Goal: Task Accomplishment & Management: Use online tool/utility

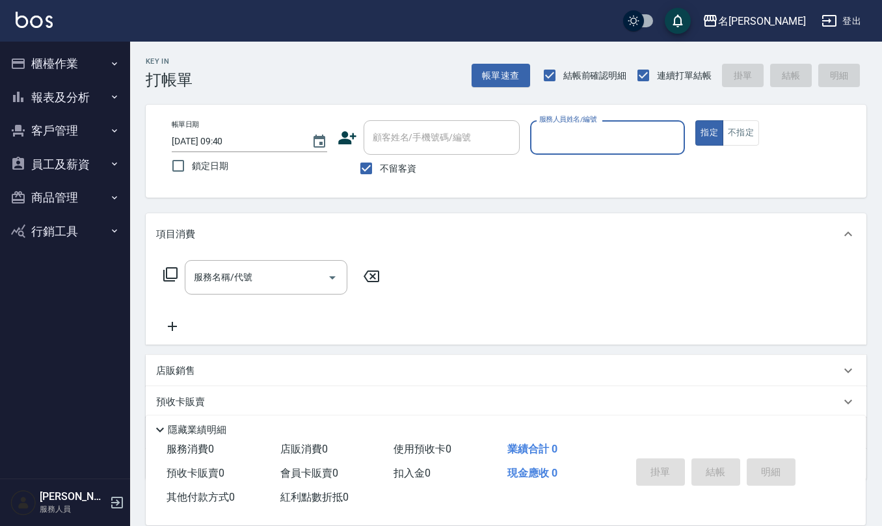
click at [65, 55] on button "櫃檯作業" at bounding box center [65, 64] width 120 height 34
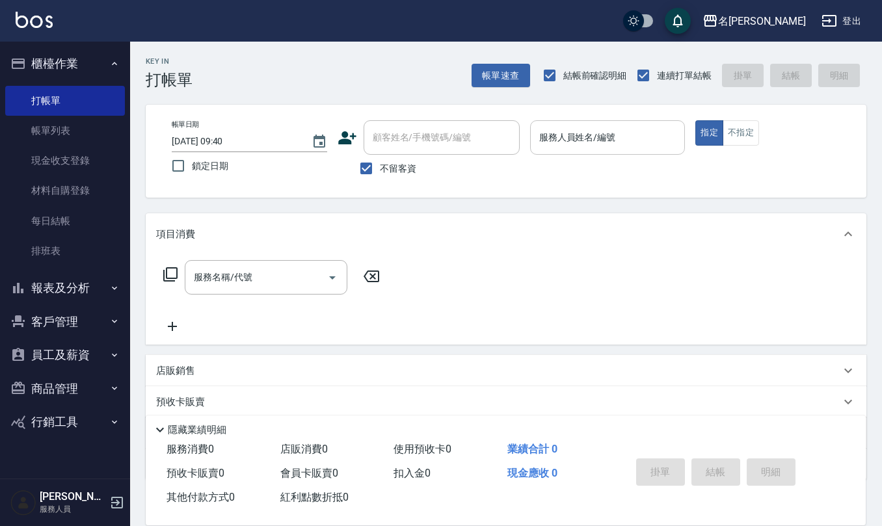
click at [562, 139] on input "服務人員姓名/編號" at bounding box center [608, 137] width 144 height 23
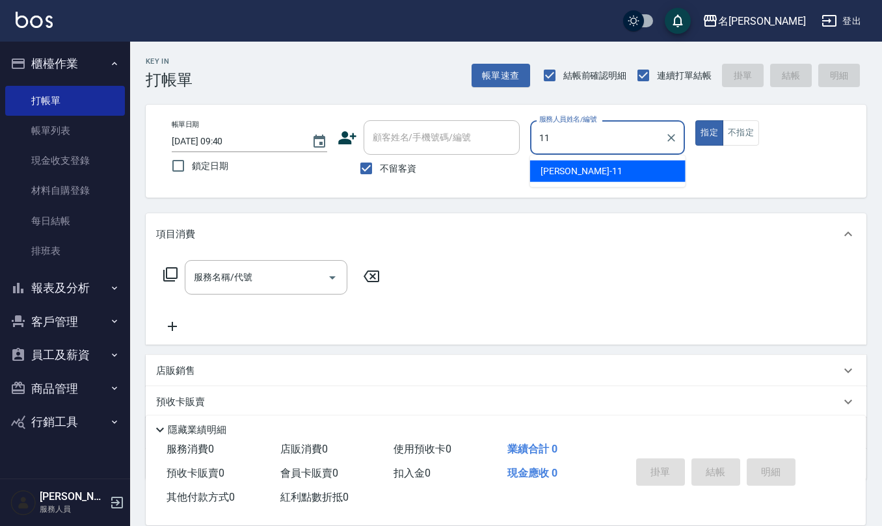
type input "[PERSON_NAME]橙-11"
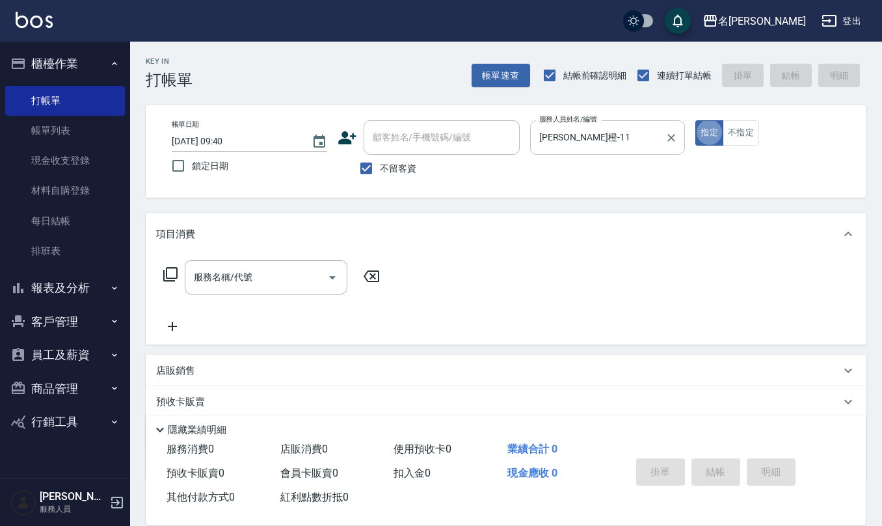
type button "true"
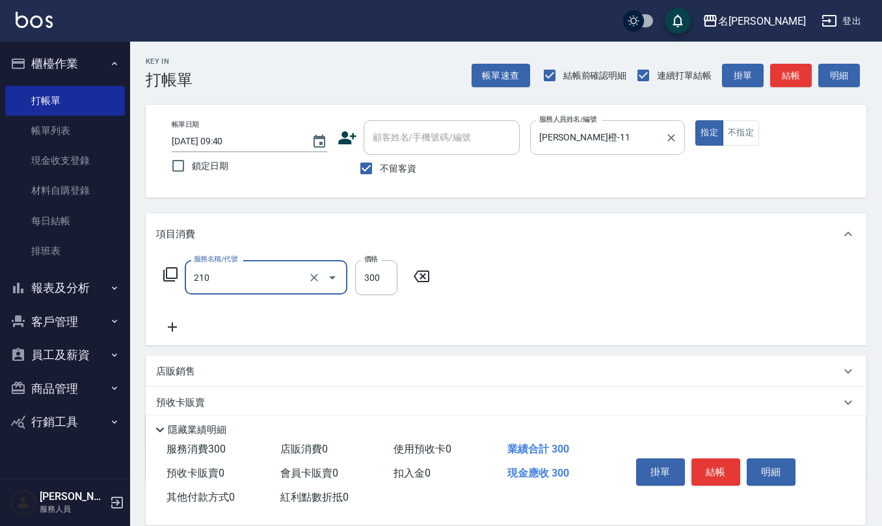
type input "歐娜洗髮精(210)"
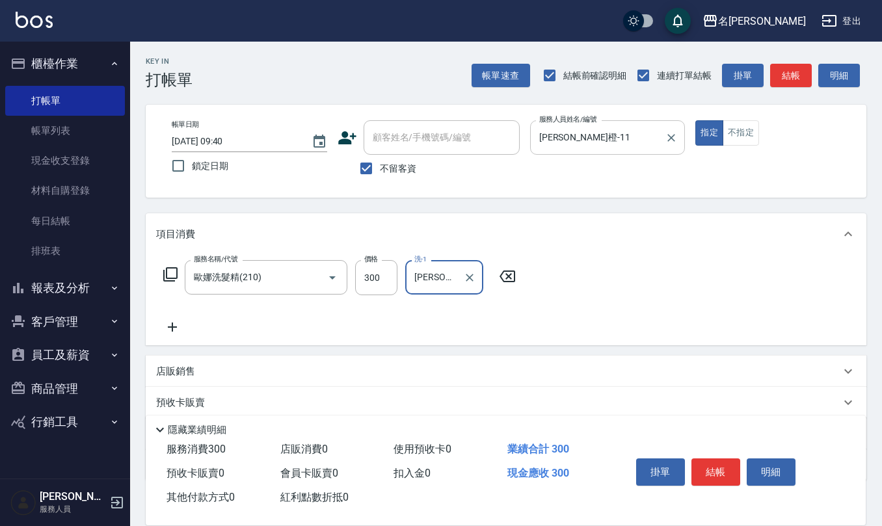
type input "[PERSON_NAME]橙-11"
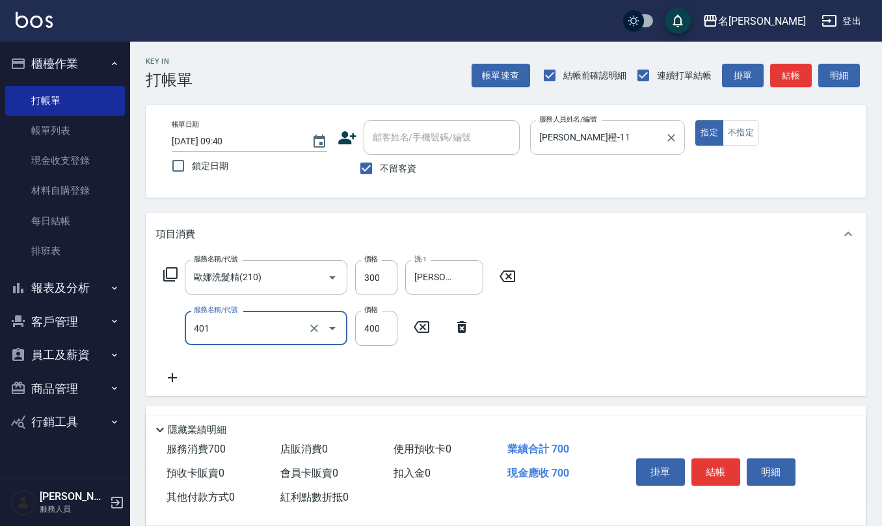
type input "剪髮(401)"
type input "200"
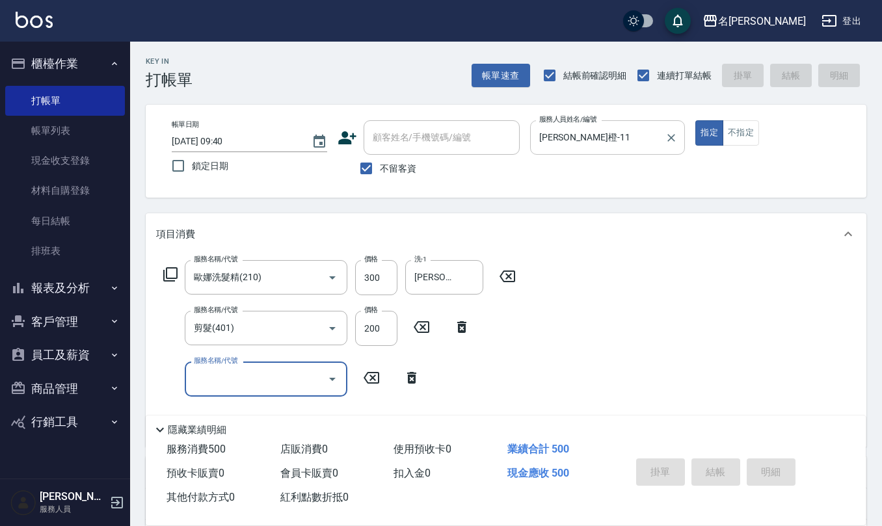
type input "[DATE] 15:22"
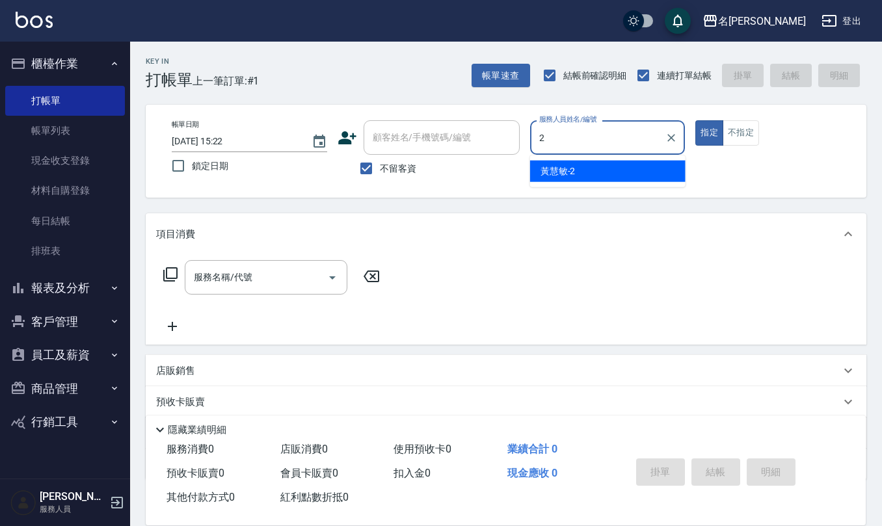
type input "[PERSON_NAME]-2"
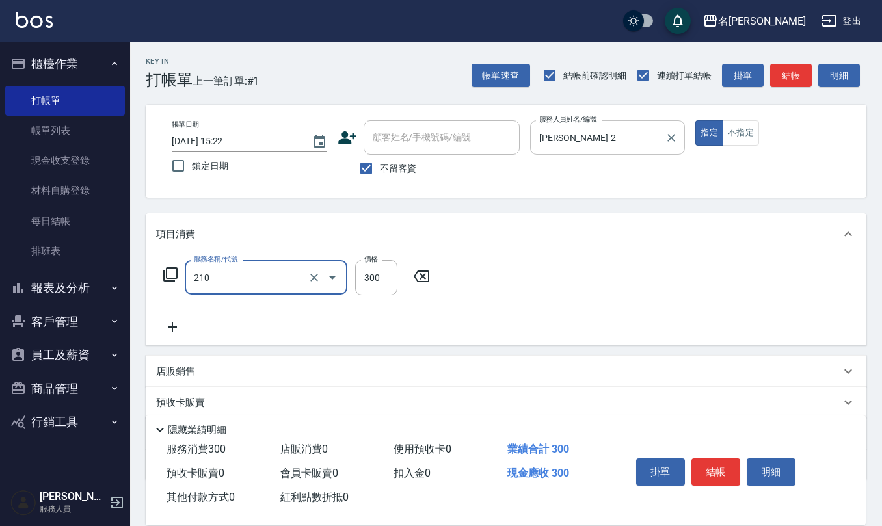
type input "歐娜洗髮精(210)"
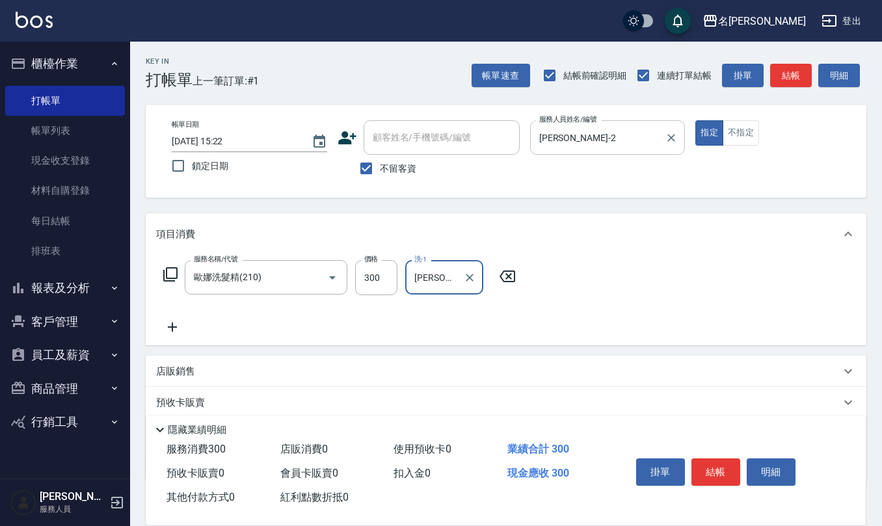
type input "[PERSON_NAME]-32"
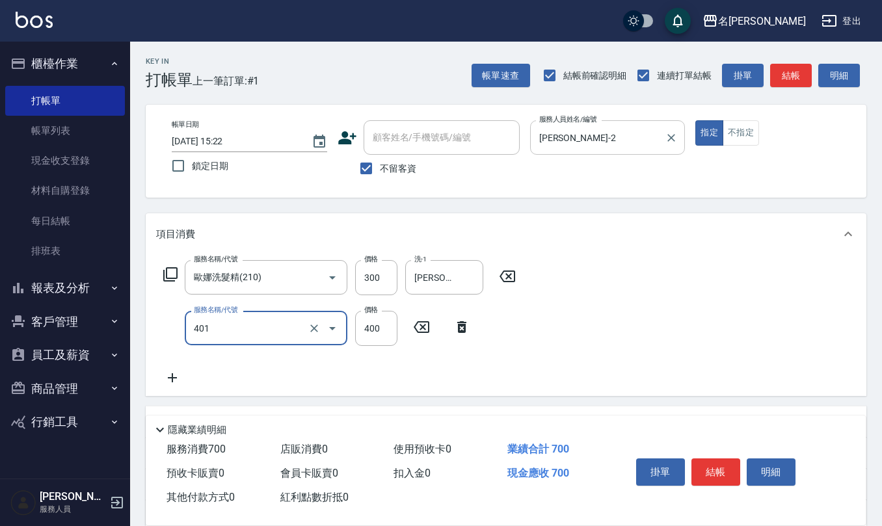
type input "剪髮(401)"
type input "350"
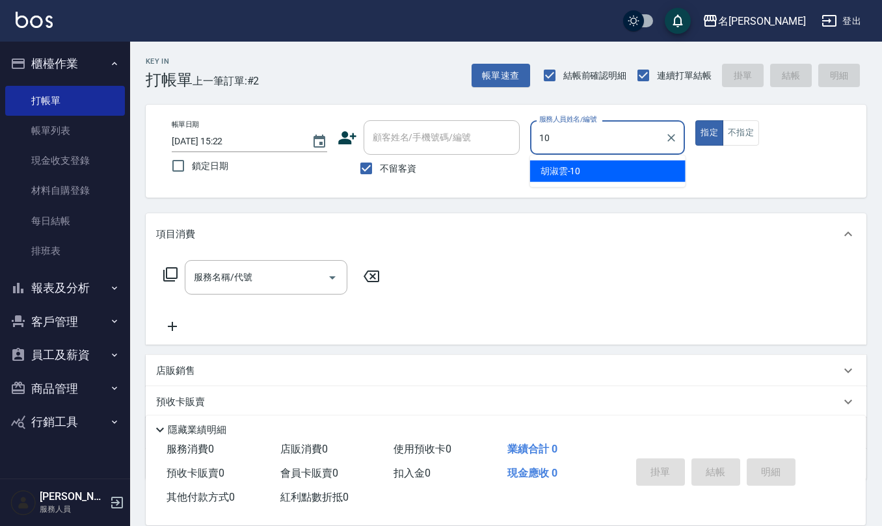
type input "[PERSON_NAME]-10"
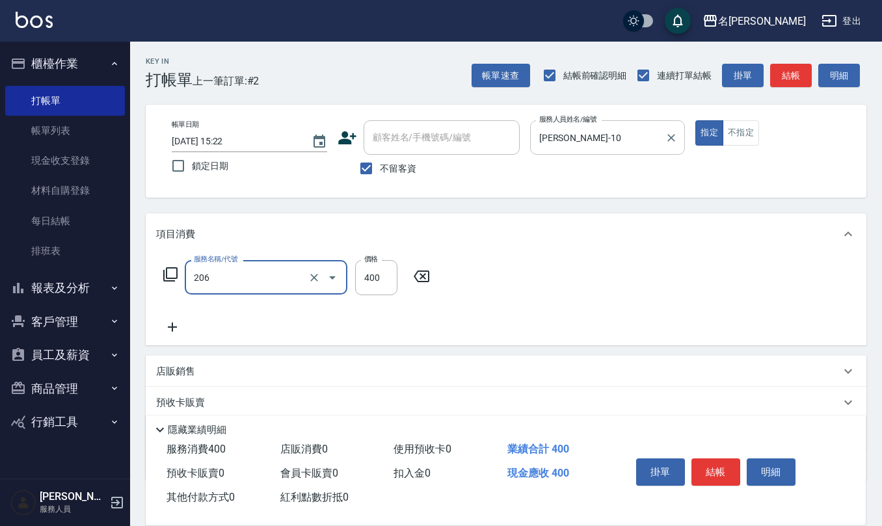
type input "健康洗(206)"
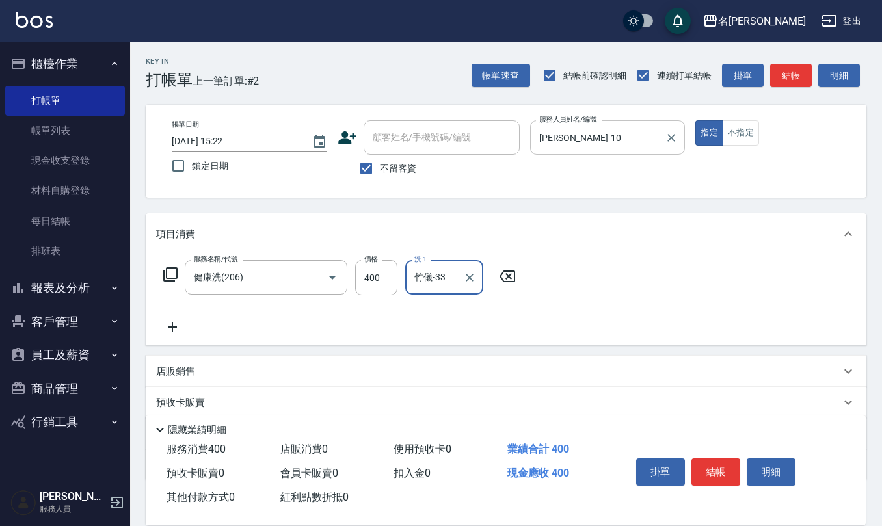
type input "竹儀-33"
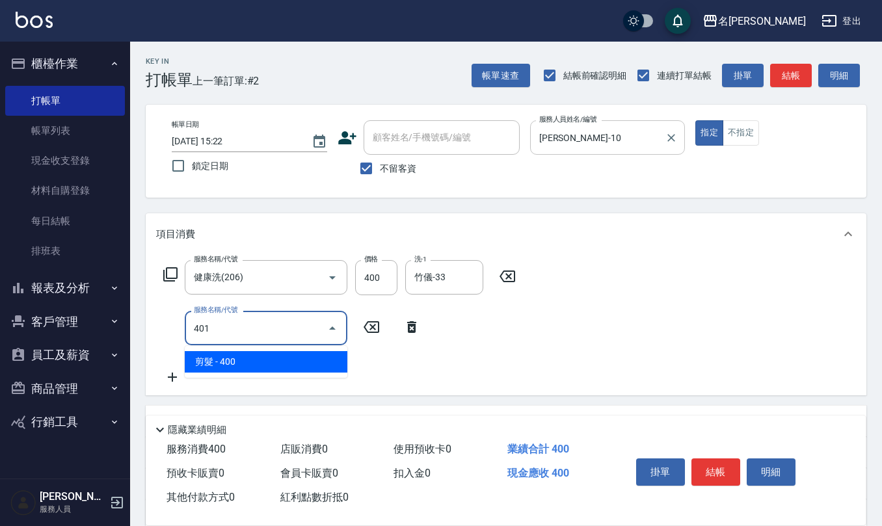
type input "剪髮(401)"
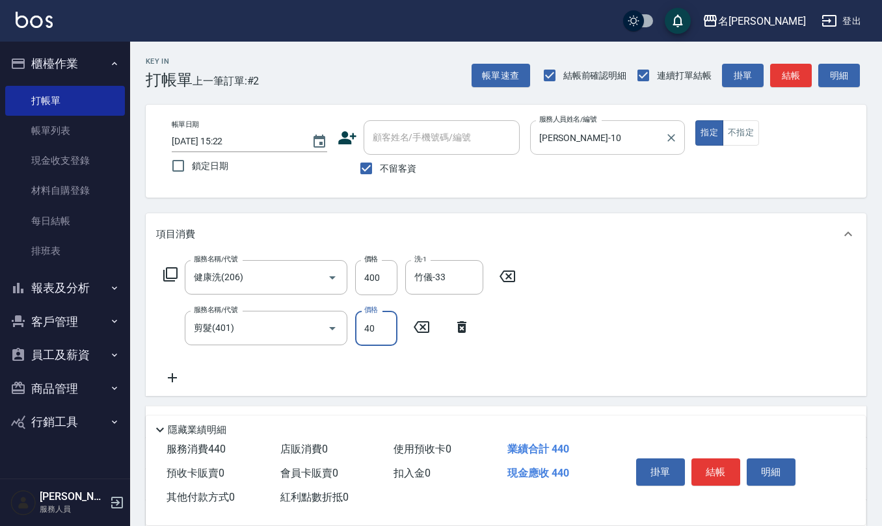
type input "400"
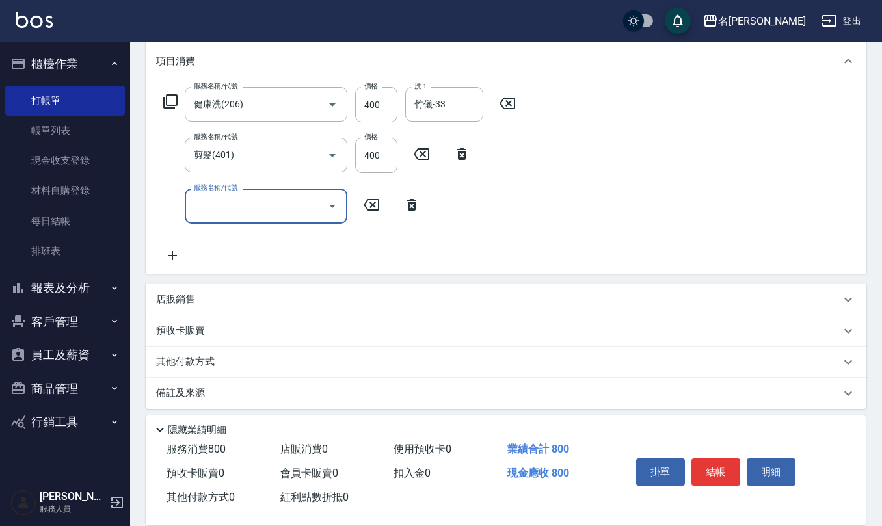
scroll to position [178, 0]
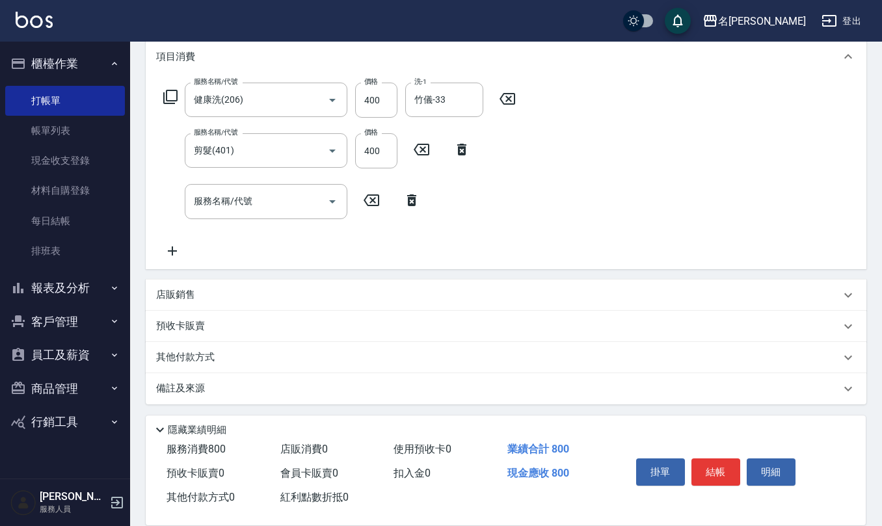
click at [239, 382] on div "備註及來源" at bounding box center [498, 389] width 685 height 14
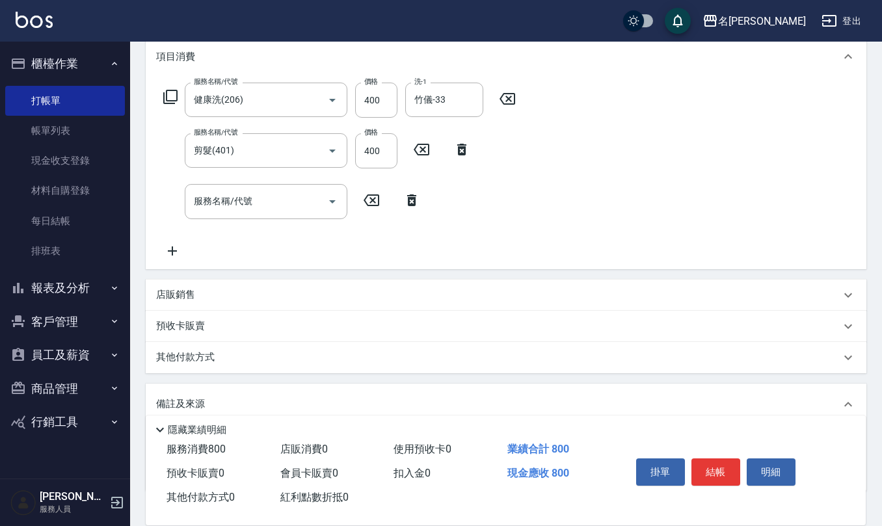
scroll to position [264, 0]
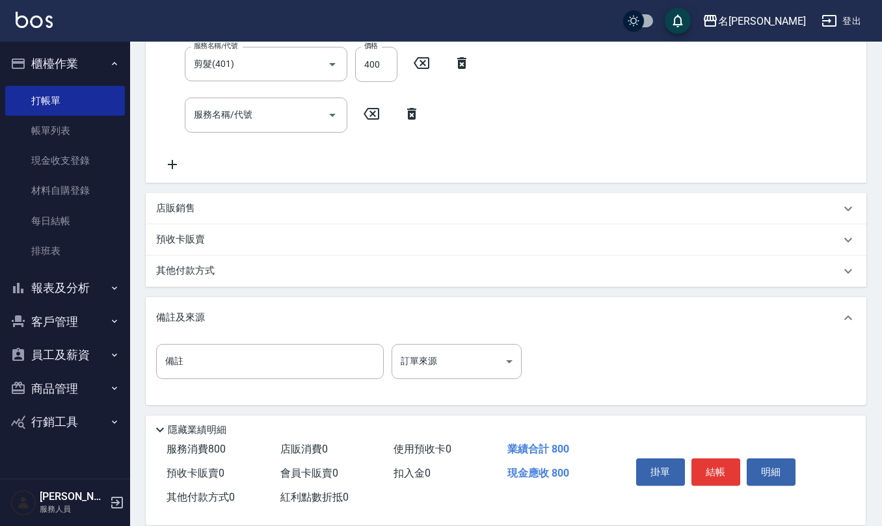
click at [243, 199] on div "店販銷售" at bounding box center [506, 208] width 721 height 31
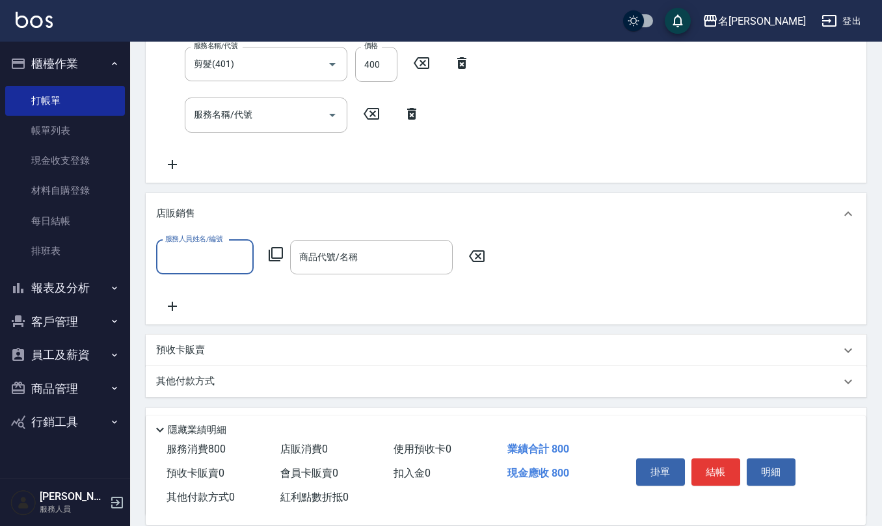
scroll to position [351, 0]
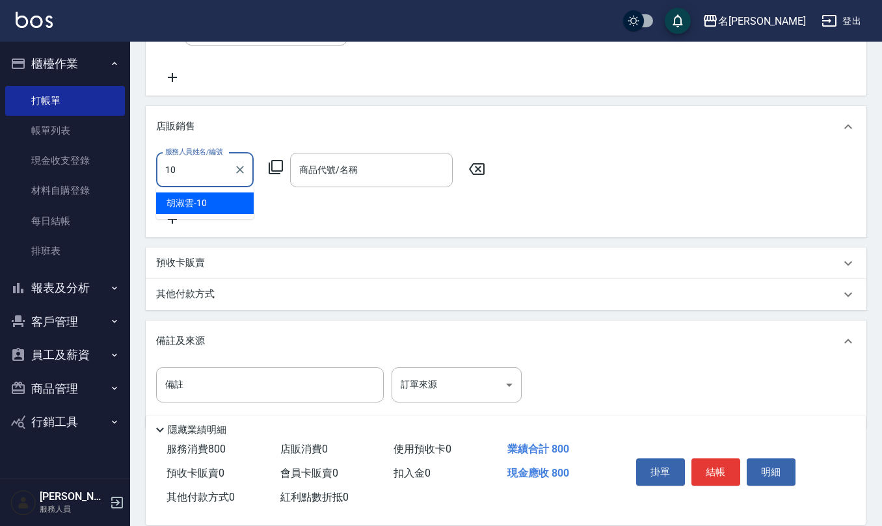
type input "[PERSON_NAME]-10"
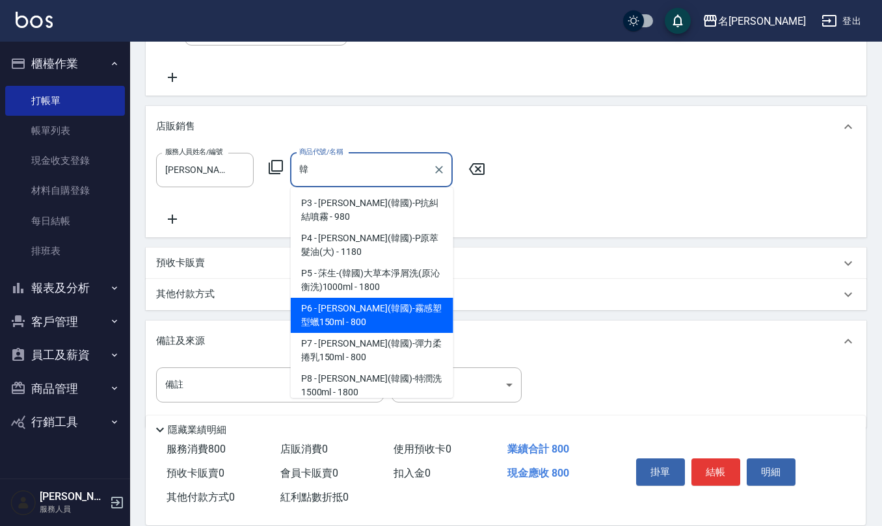
type input "[PERSON_NAME](韓國)-霧感塑型蠟150ml"
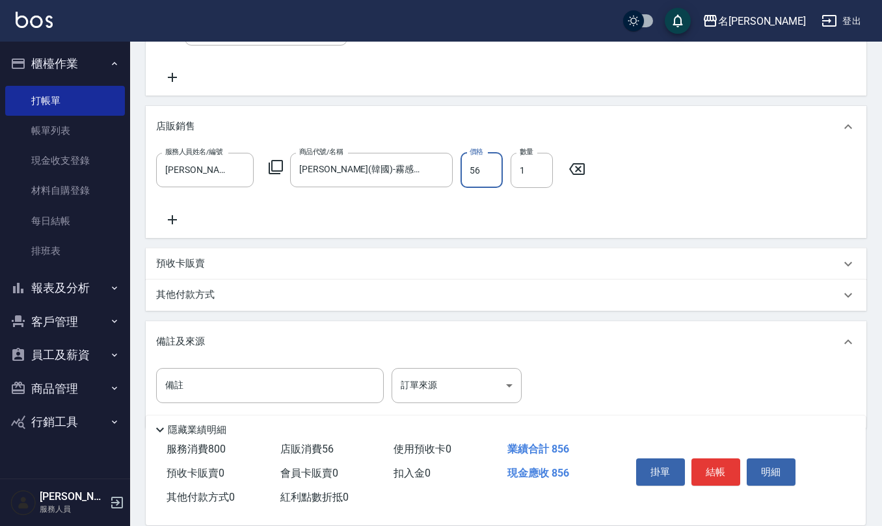
type input "560"
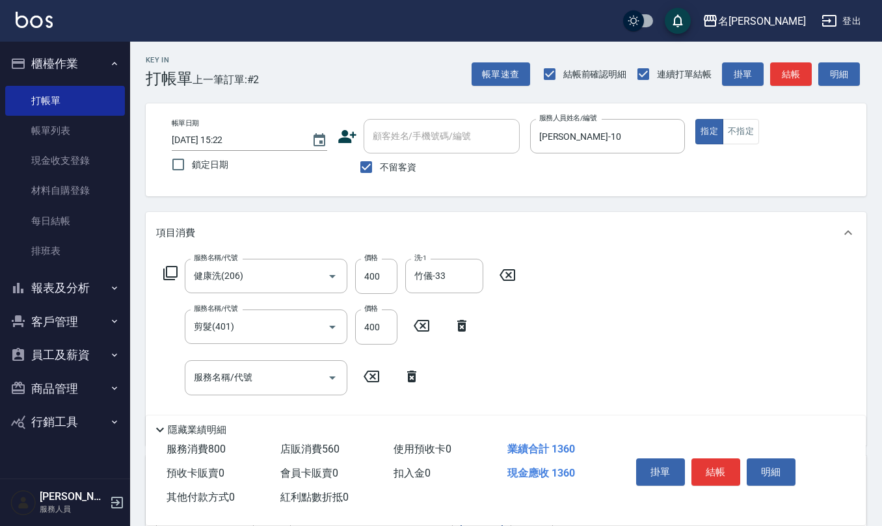
scroll to position [0, 0]
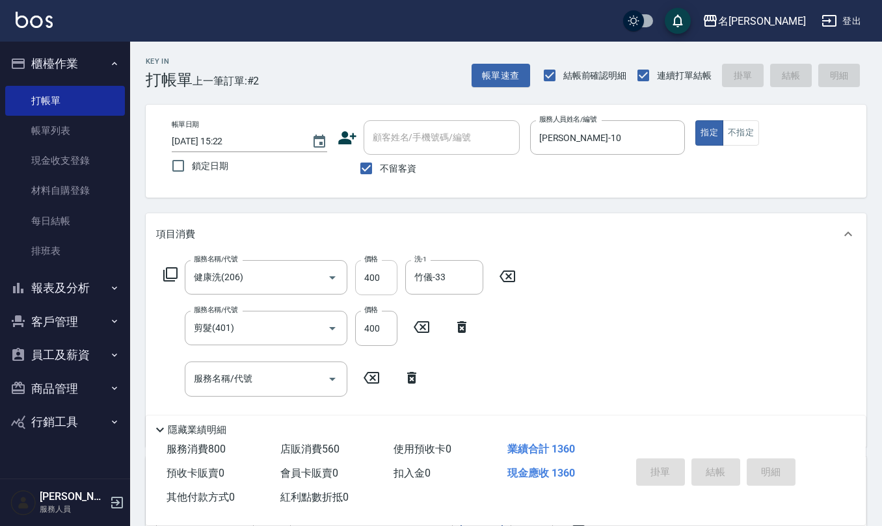
type input "[DATE] 15:23"
